Goal: Obtain resource: Download file/media

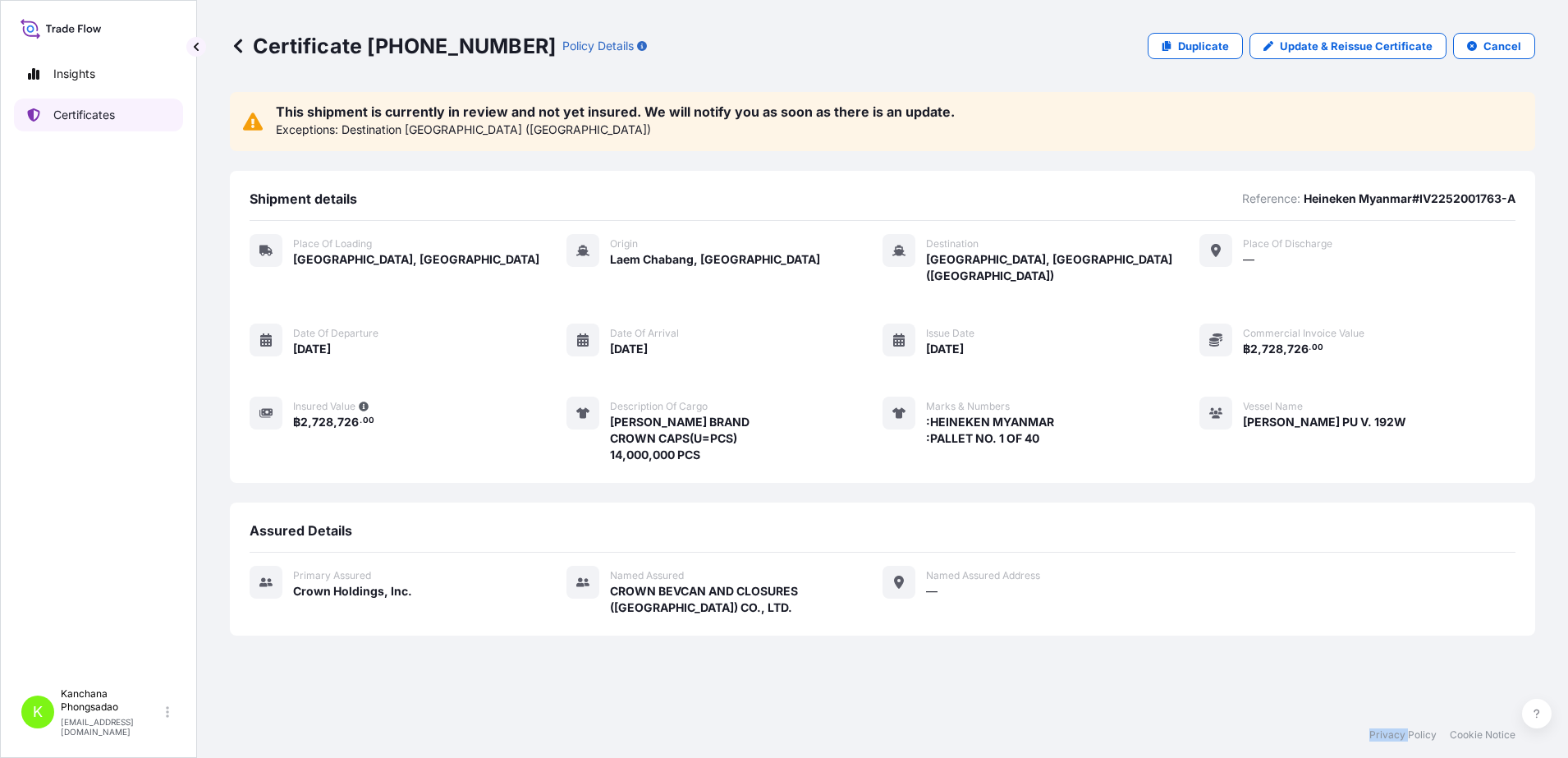
click at [40, 119] on icon at bounding box center [33, 114] width 13 height 13
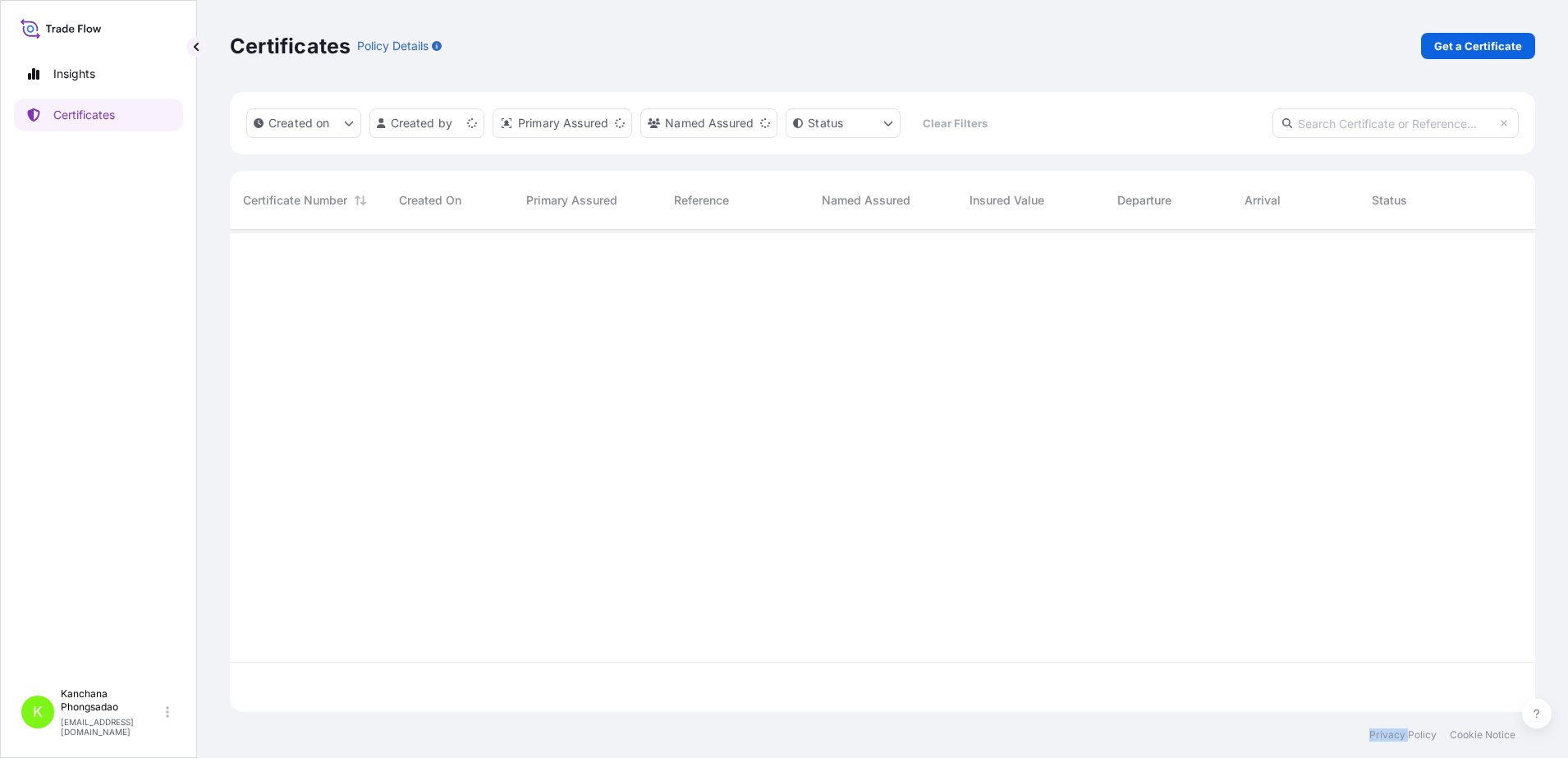
scroll to position [476, 1290]
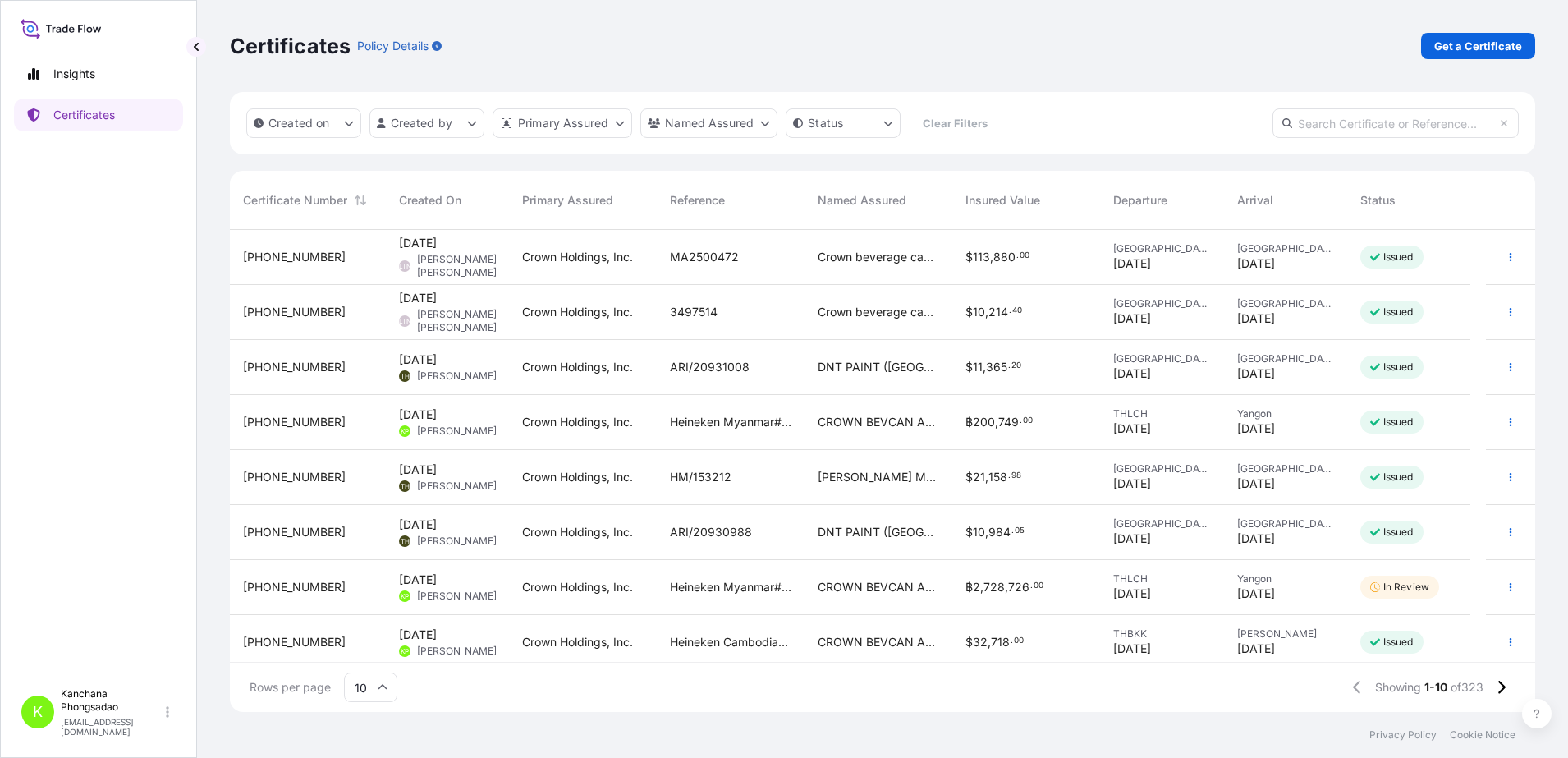
click at [305, 417] on span "[PHONE_NUMBER]" at bounding box center [294, 422] width 103 height 17
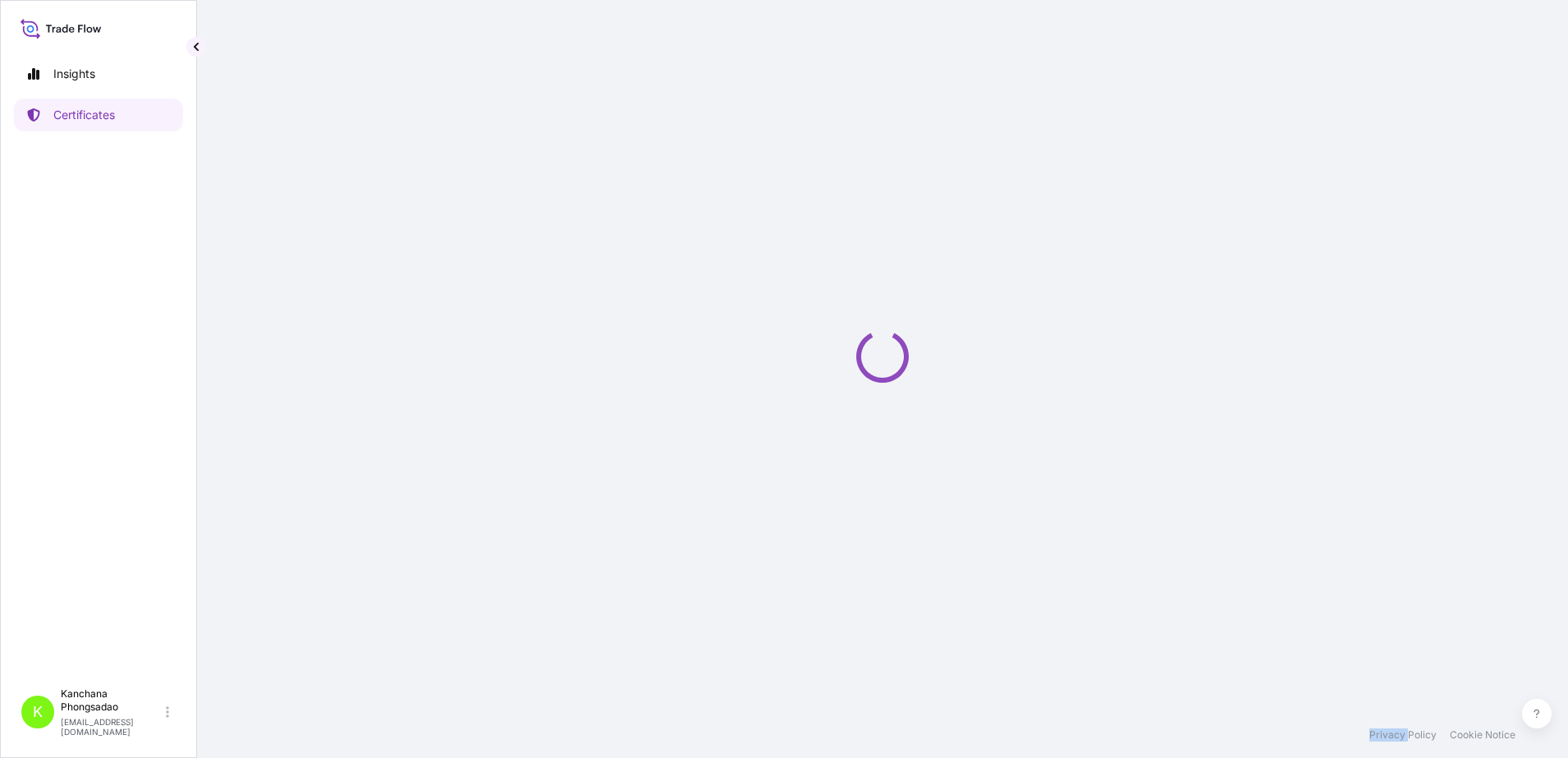
click at [305, 417] on div "Loading" at bounding box center [882, 355] width 1305 height 711
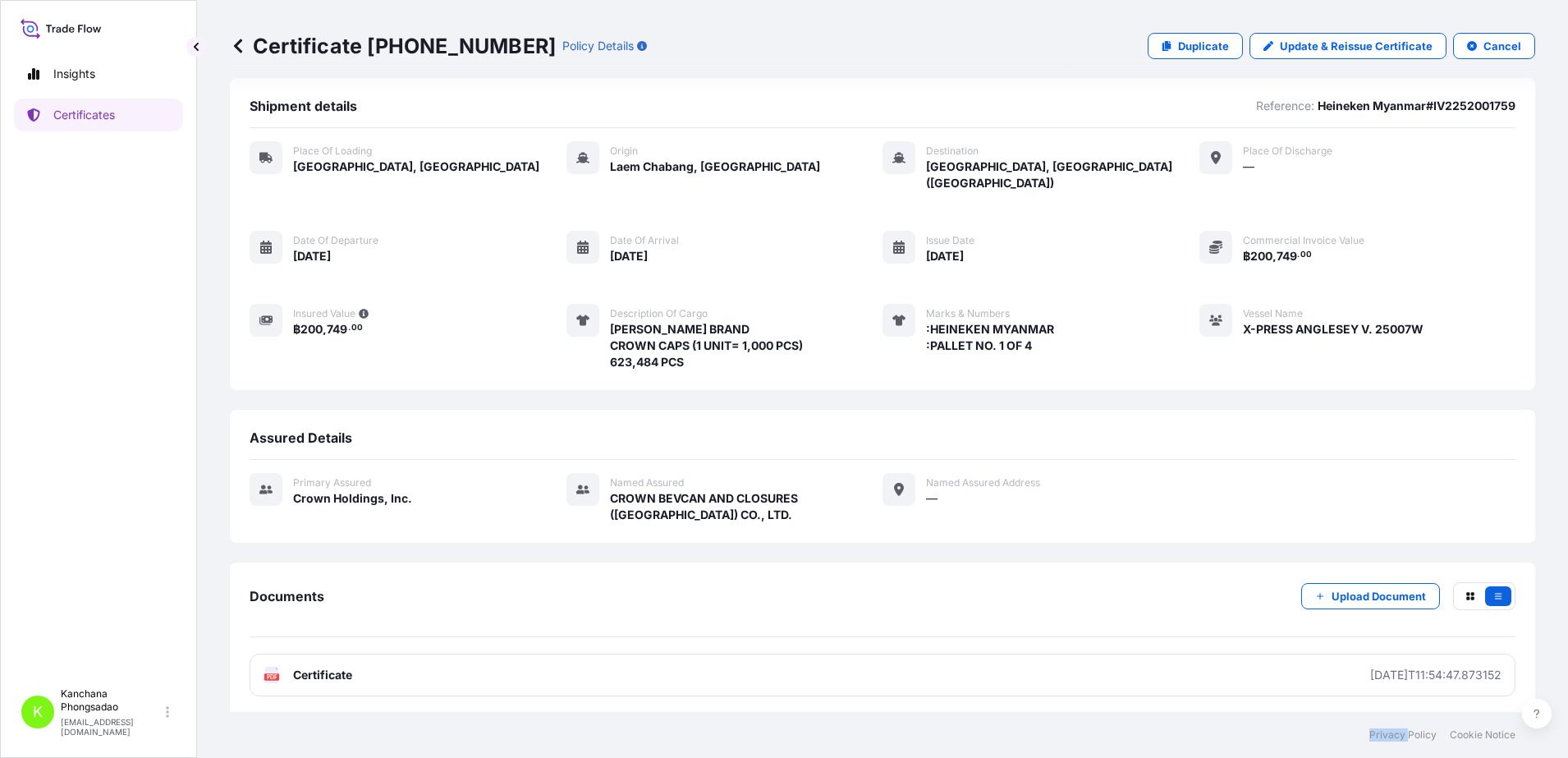
scroll to position [18, 0]
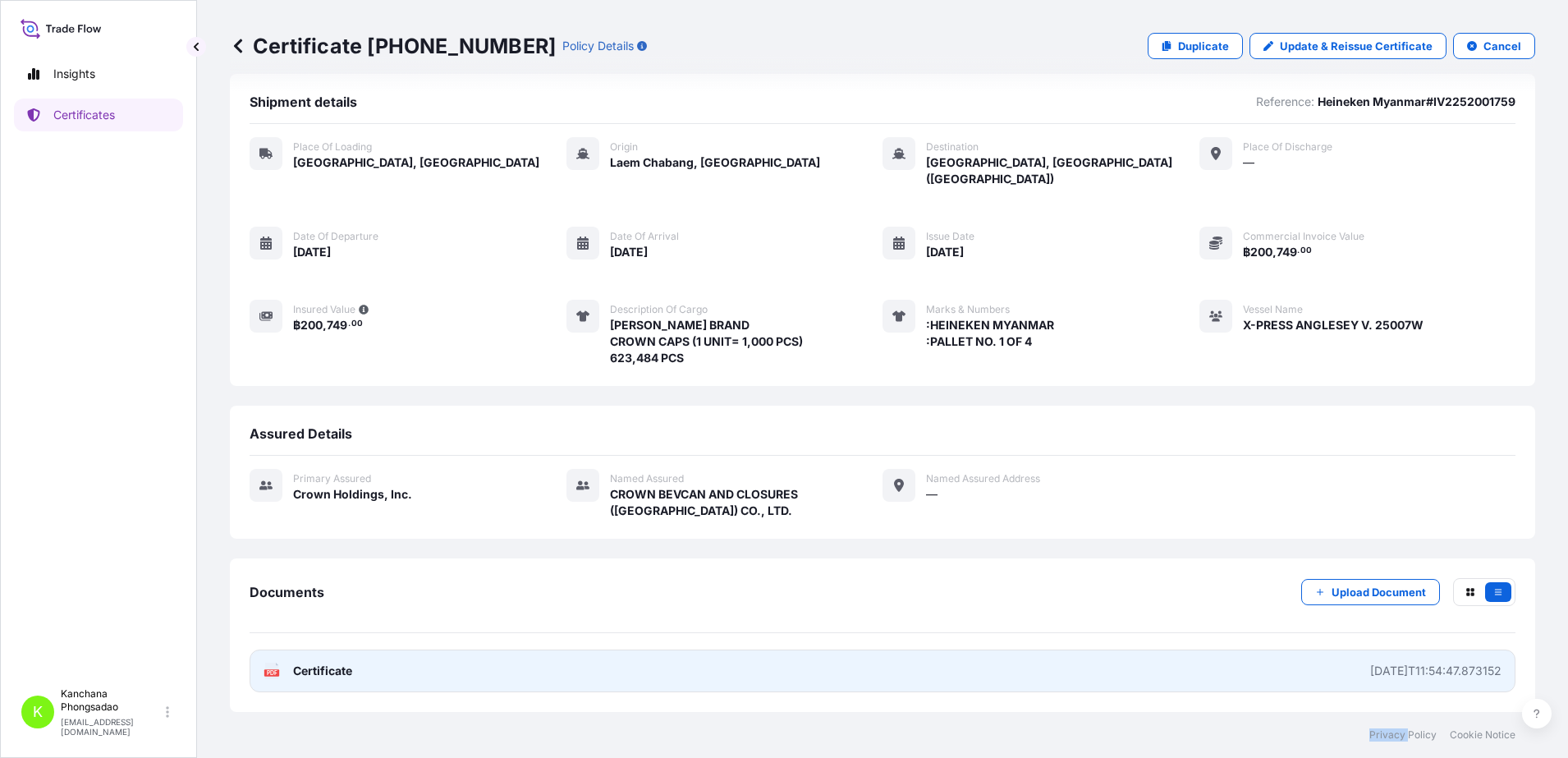
click at [330, 679] on link "PDF Certificate [DATE]T11:54:47.873152" at bounding box center [883, 670] width 1266 height 43
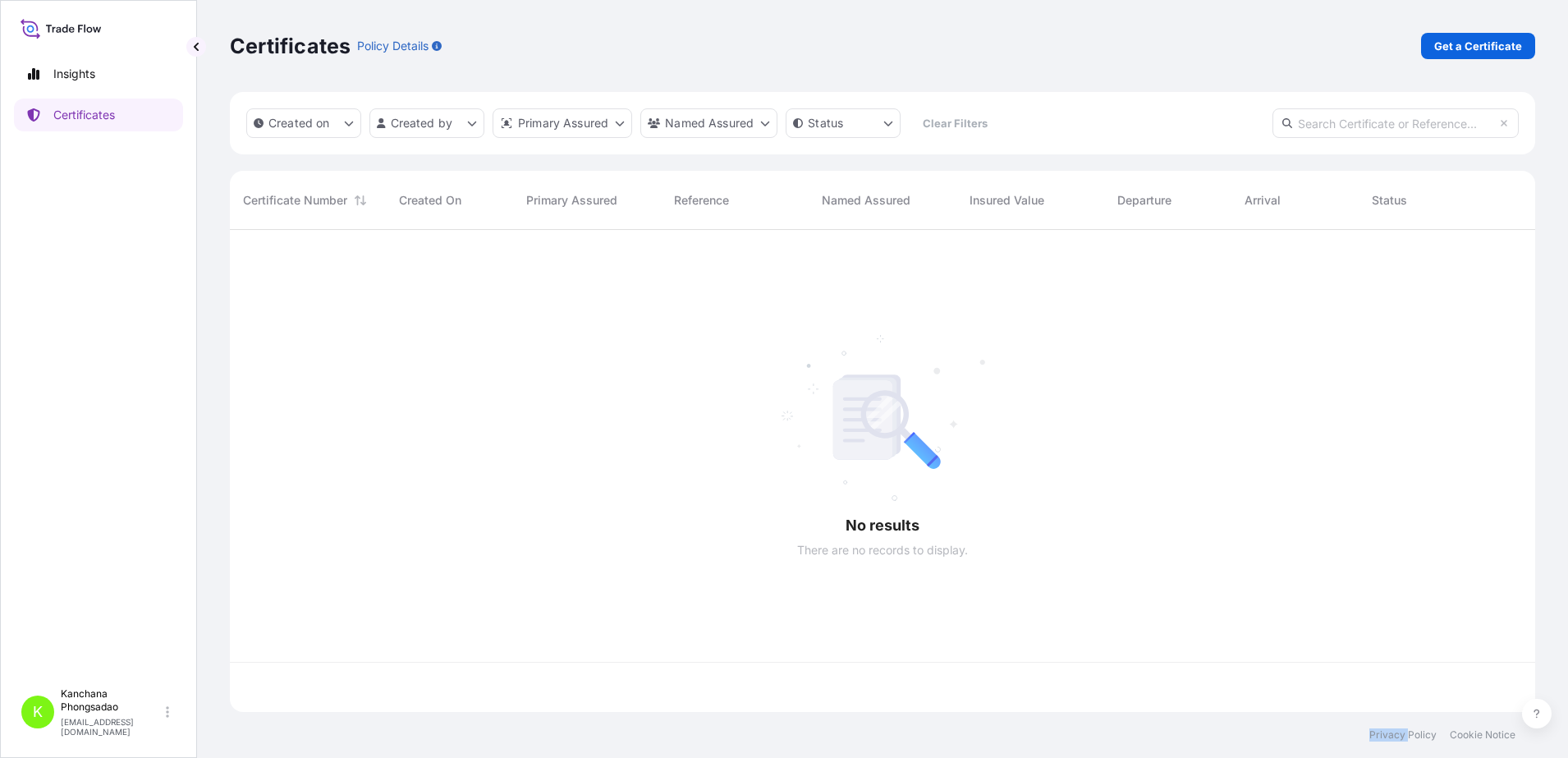
scroll to position [476, 1290]
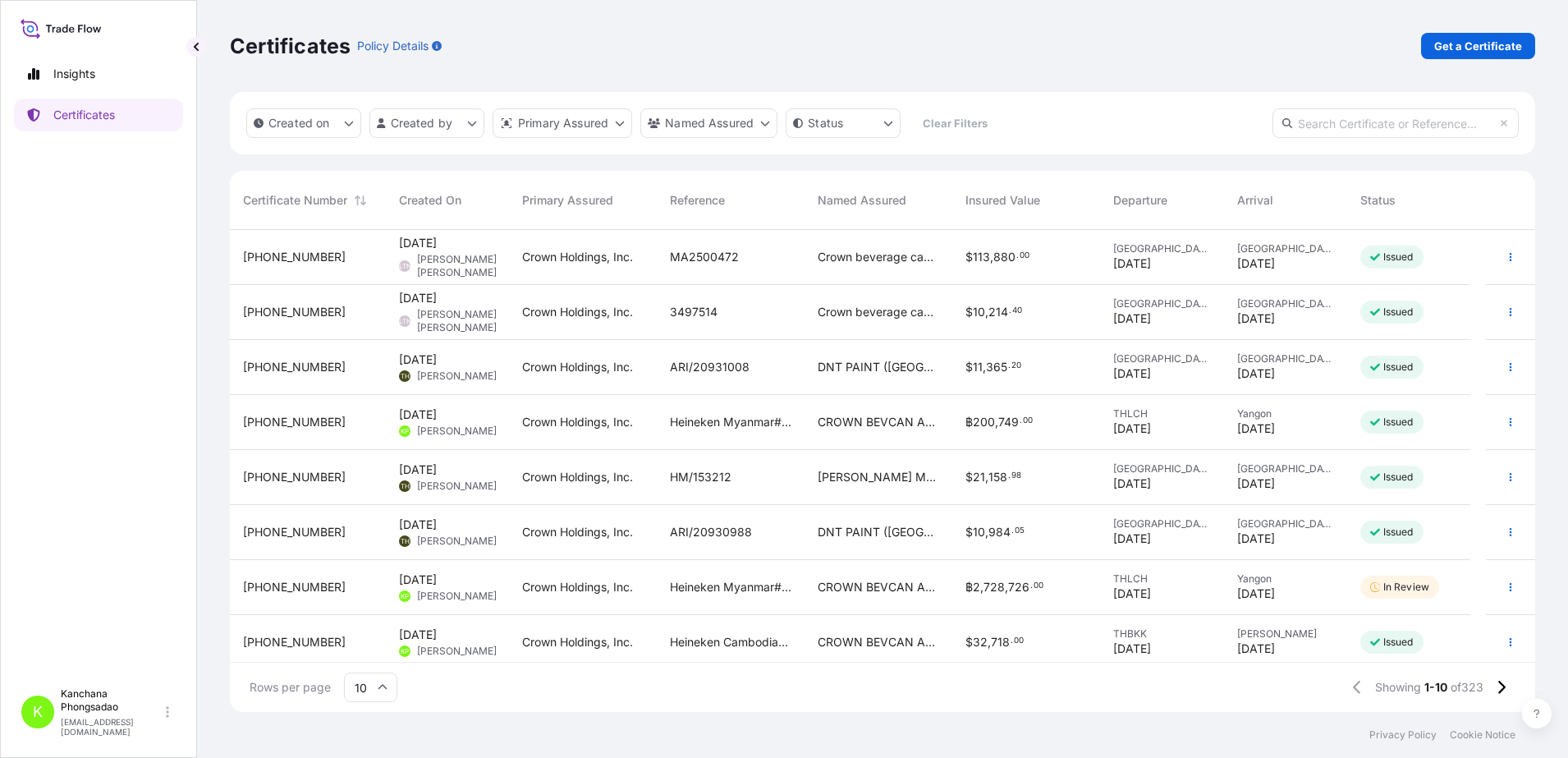
click at [284, 421] on span "[PHONE_NUMBER]" at bounding box center [294, 422] width 103 height 17
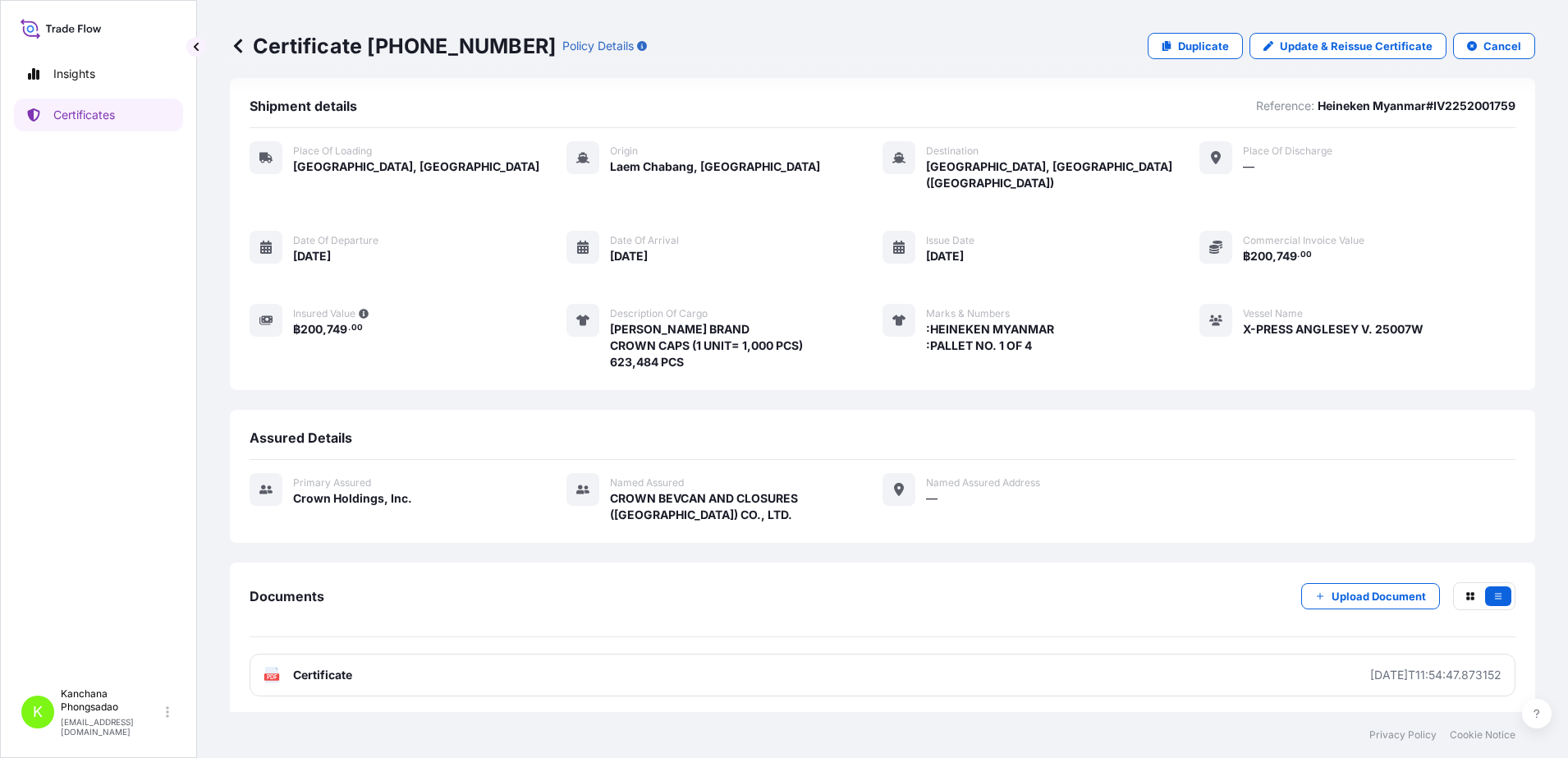
scroll to position [18, 0]
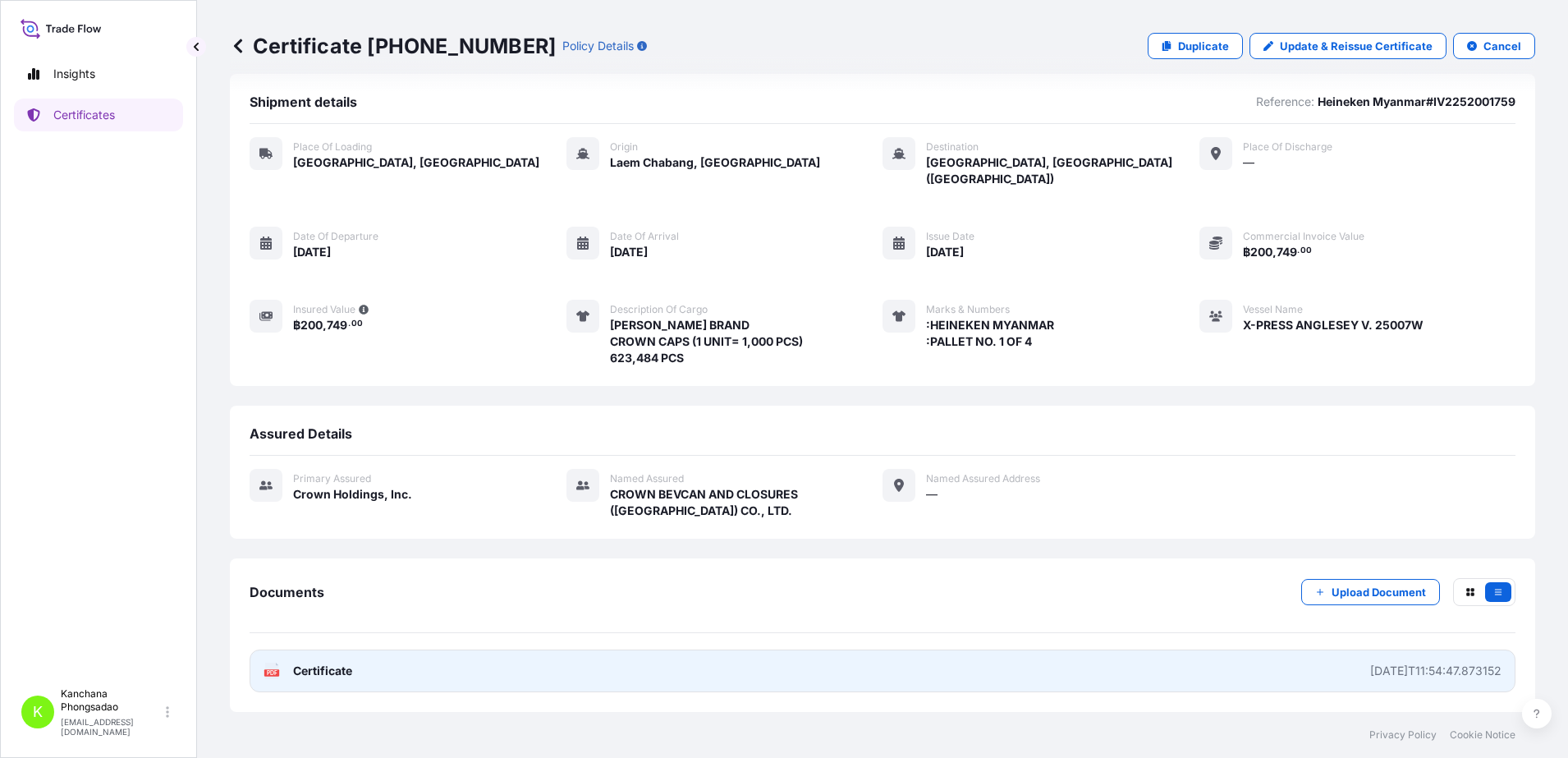
click at [396, 668] on link "PDF Certificate [DATE]T11:54:47.873152" at bounding box center [883, 670] width 1266 height 43
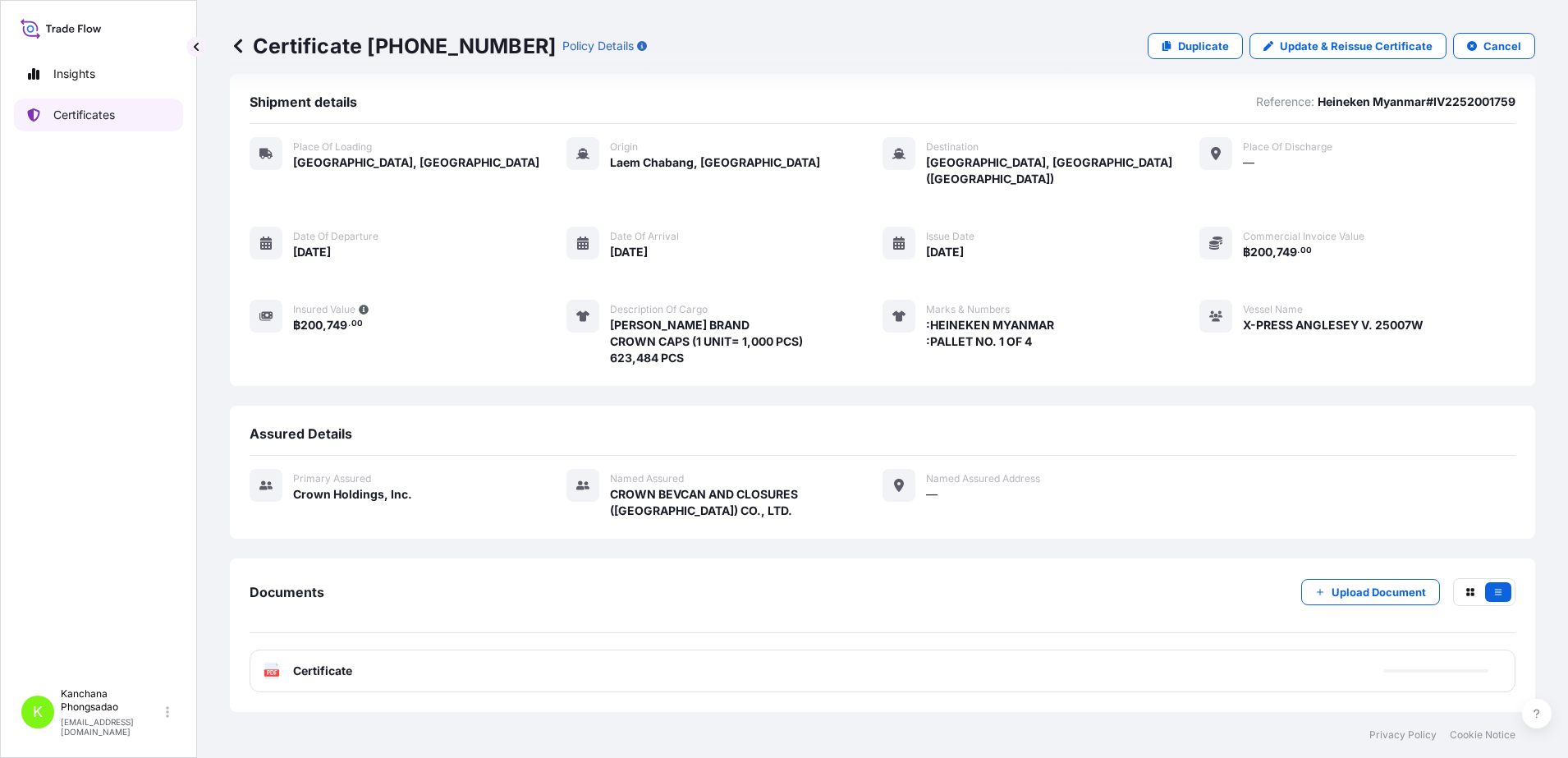
click at [73, 119] on p "Certificates" at bounding box center [84, 114] width 62 height 17
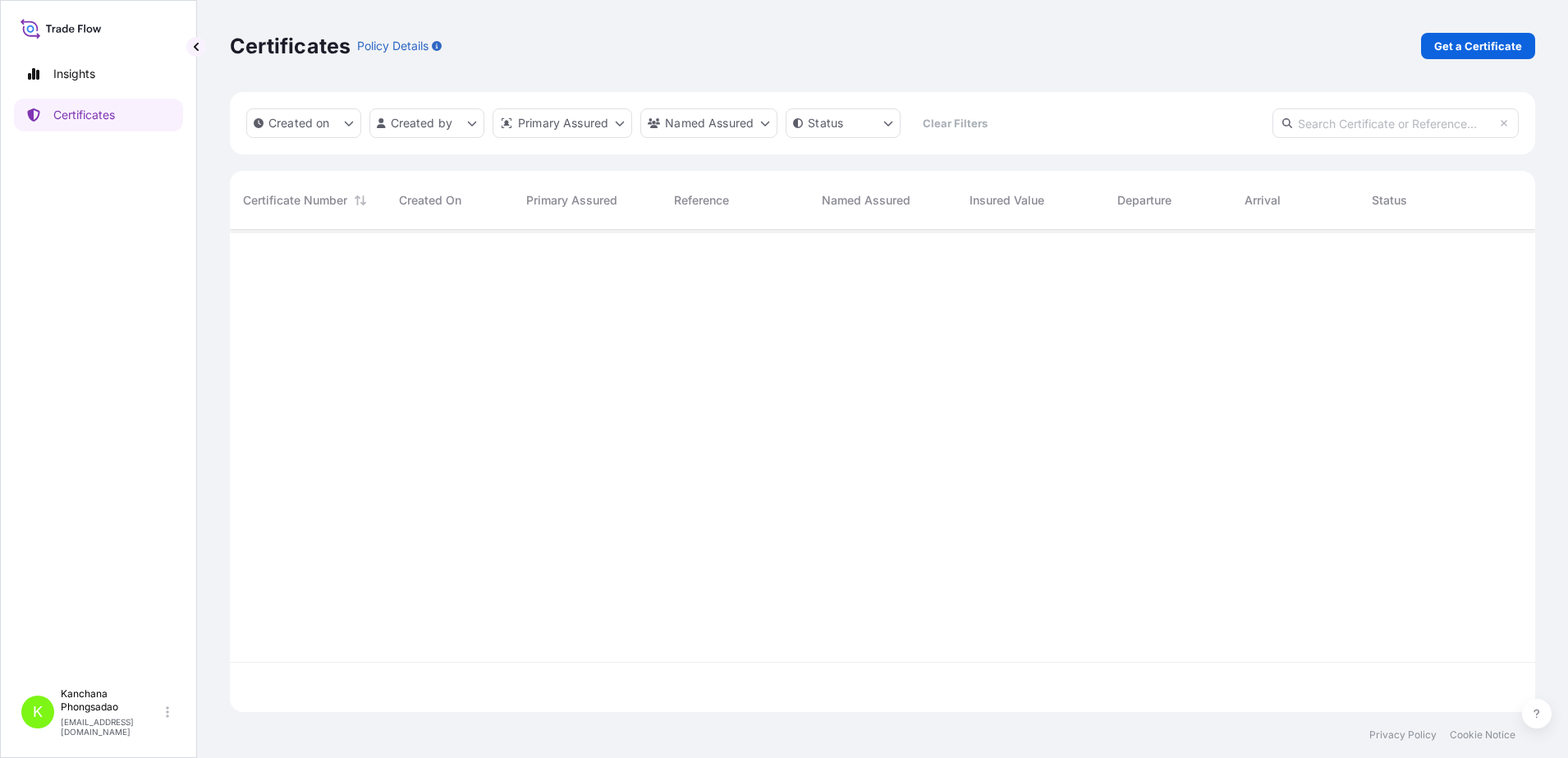
scroll to position [476, 1290]
